Goal: Check status: Check status

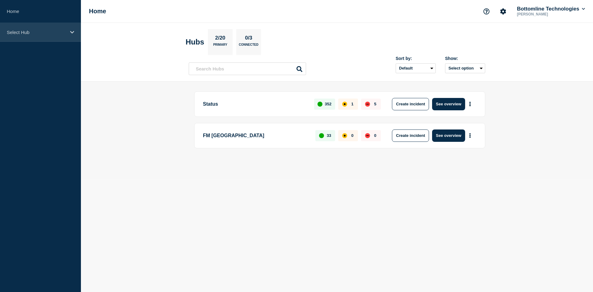
click at [39, 31] on p "Select Hub" at bounding box center [36, 32] width 59 height 5
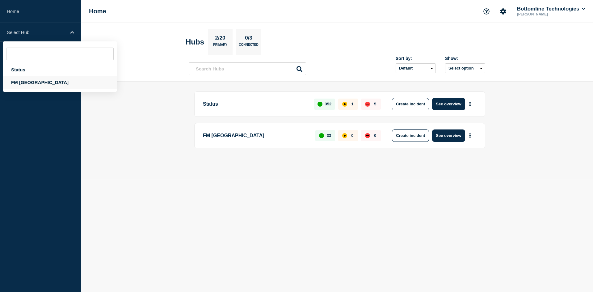
click at [33, 83] on div "FM [GEOGRAPHIC_DATA]" at bounding box center [60, 82] width 114 height 13
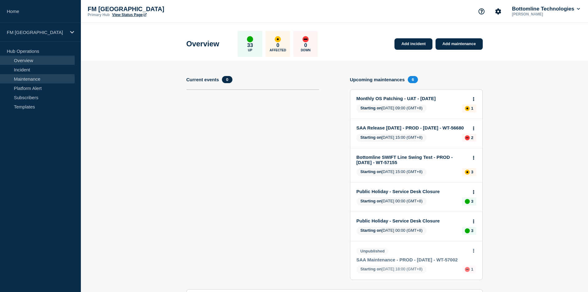
click at [33, 76] on link "Maintenance" at bounding box center [37, 78] width 75 height 9
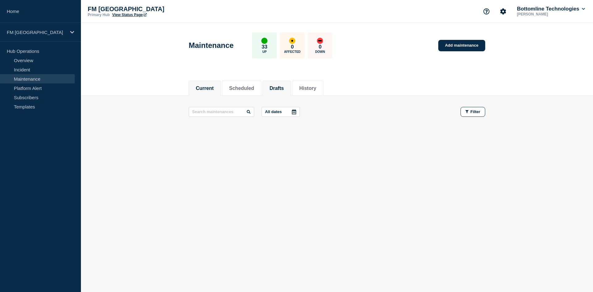
click at [284, 86] on button "Drafts" at bounding box center [277, 89] width 14 height 6
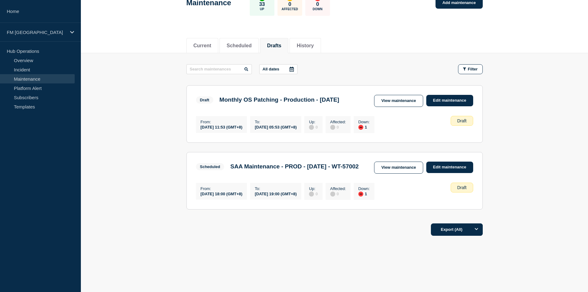
scroll to position [56, 0]
click at [408, 95] on link "View maintenance" at bounding box center [398, 101] width 49 height 12
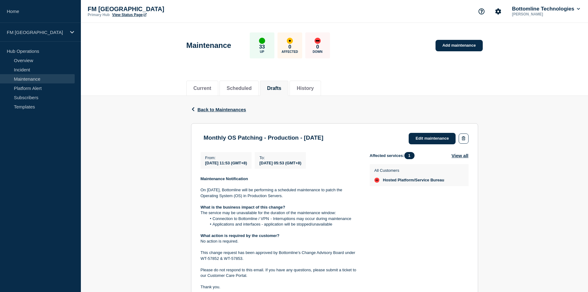
click at [525, 197] on div "Back Back to Maintenances Monthly OS Patching - Production - [DATE] From [DATE]…" at bounding box center [334, 241] width 507 height 291
